Goal: Find contact information: Find contact information

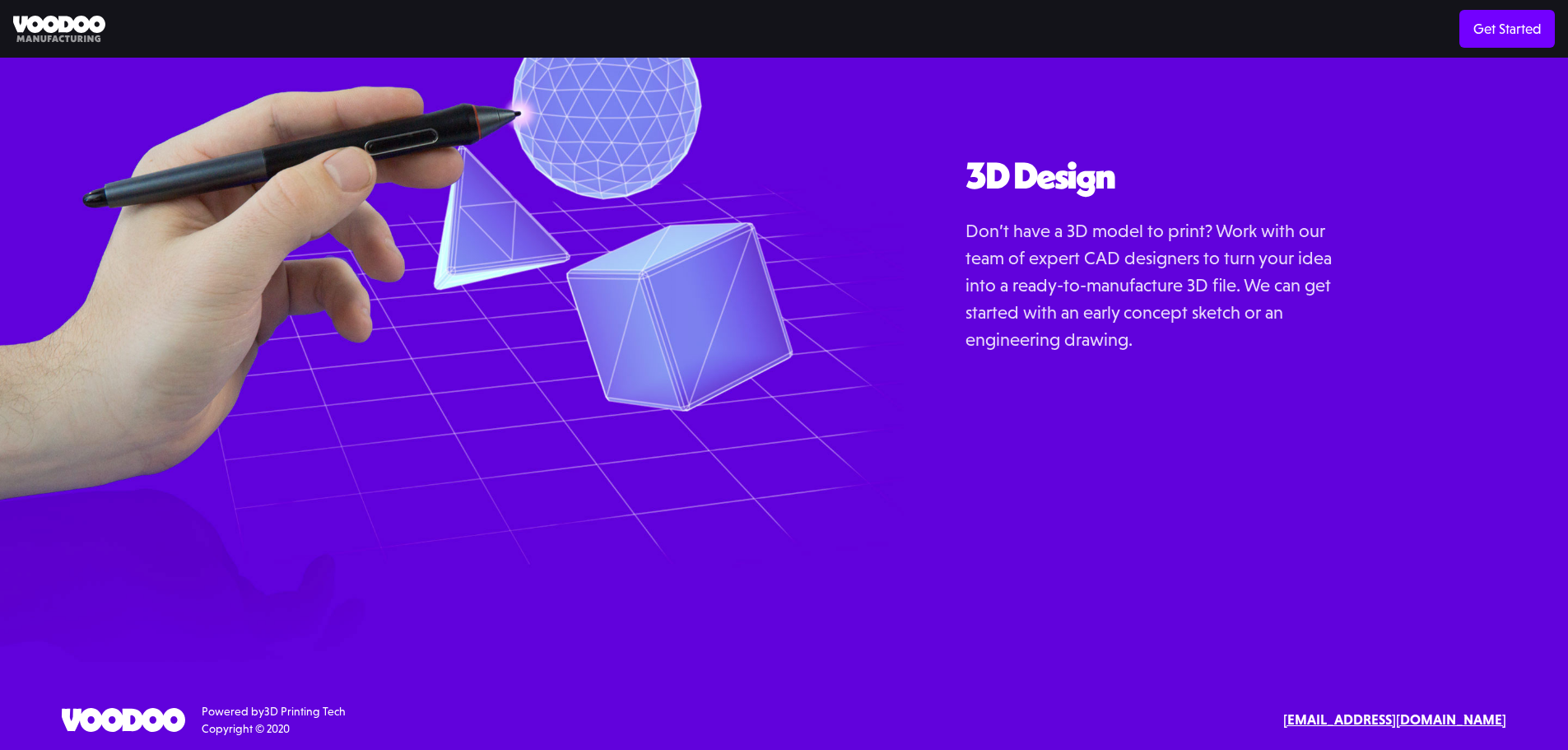
scroll to position [2119, 0]
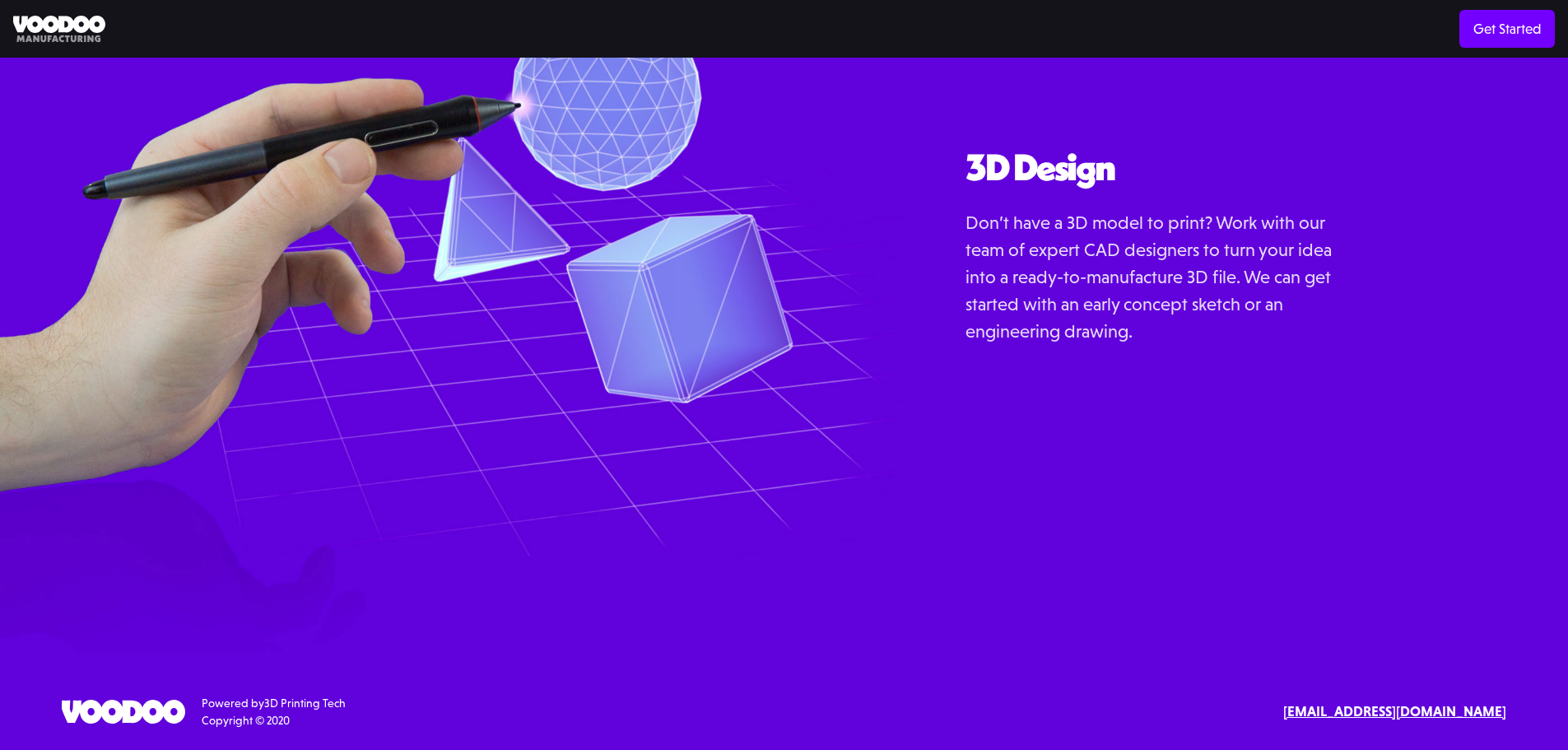
click at [63, 10] on div "3d Printing Direct Print Volume Print Materials Technology 3d Printing Material…" at bounding box center [784, 29] width 1568 height 37
click at [63, 12] on div "3d Printing Direct Print Volume Print Materials Technology 3d Printing Material…" at bounding box center [784, 29] width 1568 height 37
click at [66, 28] on img at bounding box center [59, 29] width 93 height 27
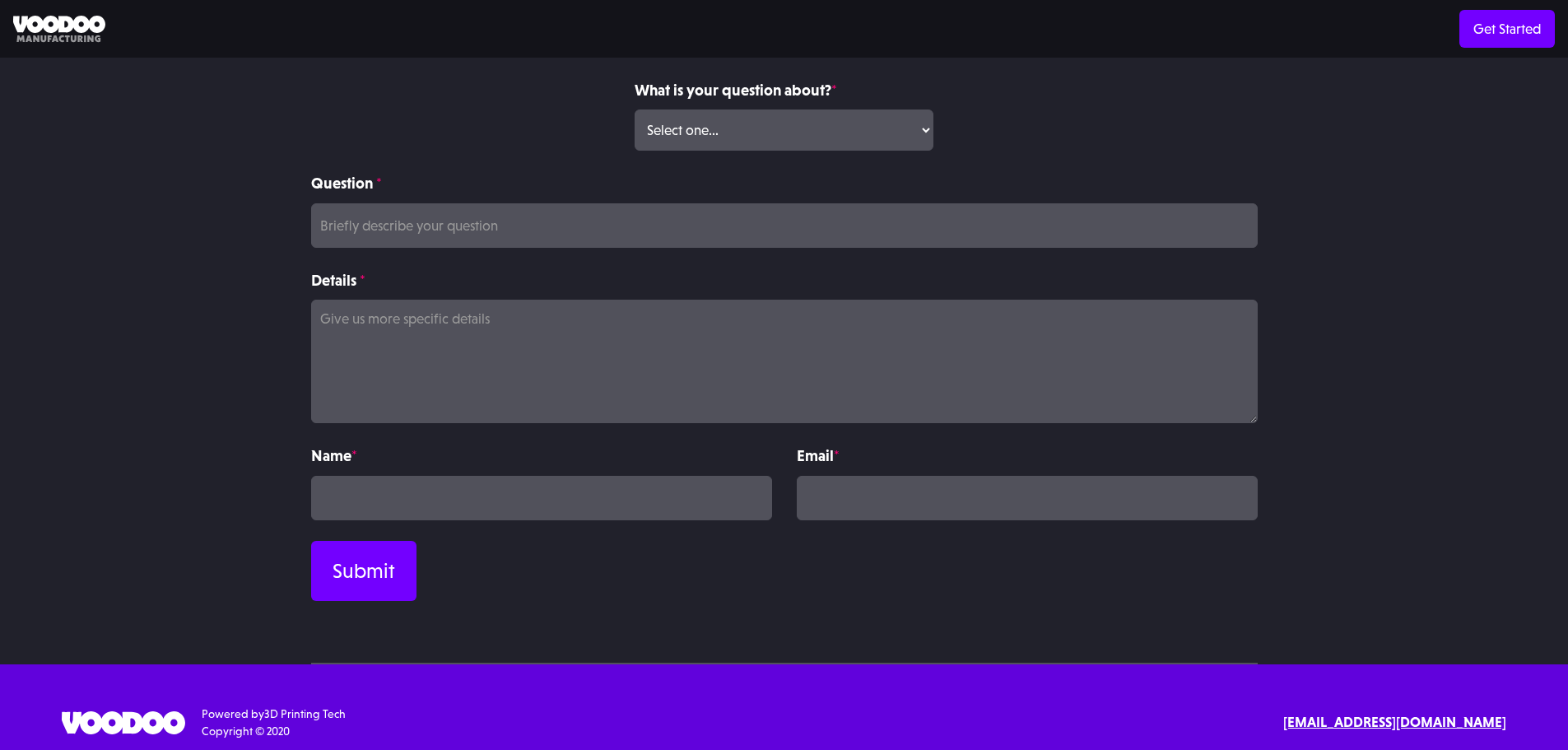
scroll to position [218, 0]
